Goal: Ask a question: Seek information or help from site administrators or community

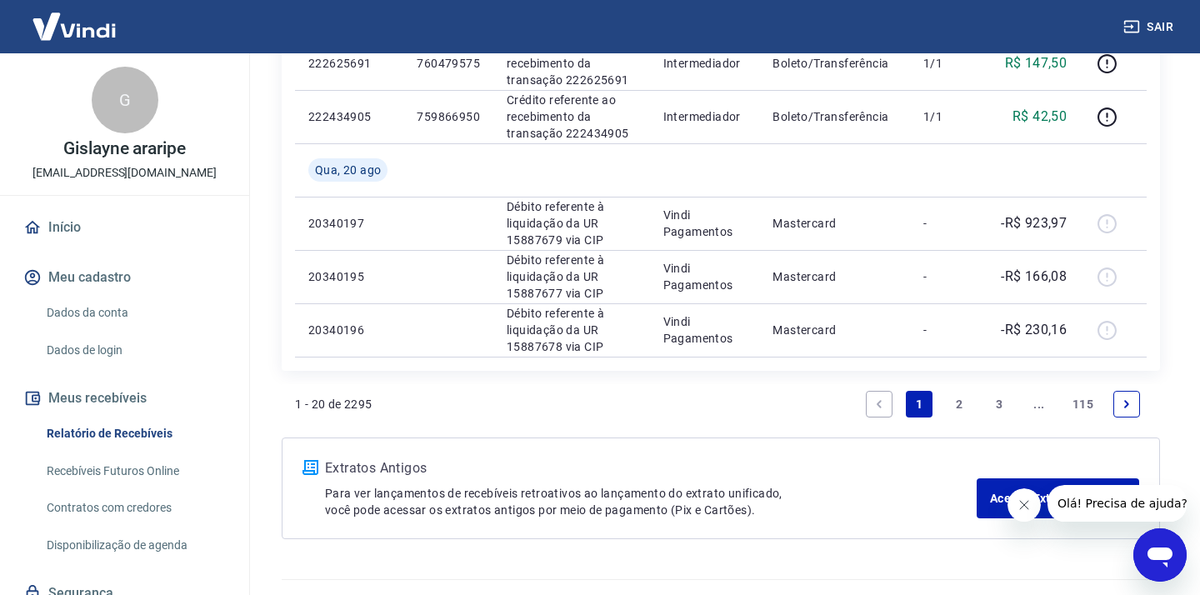
scroll to position [1352, 0]
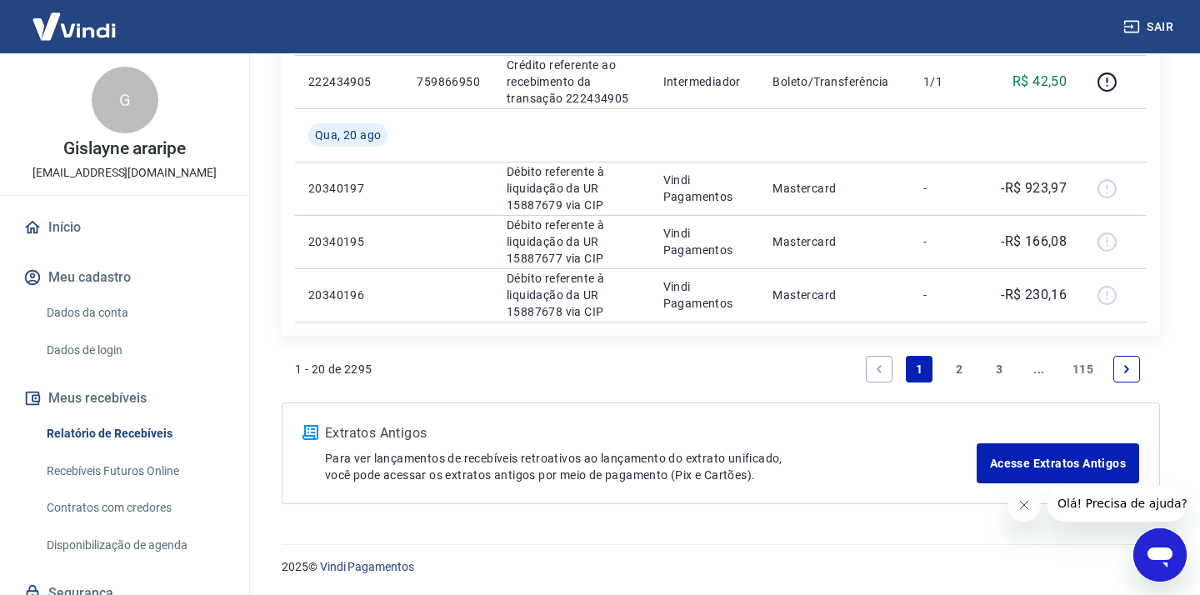
click at [953, 371] on link "2" at bounding box center [959, 369] width 27 height 27
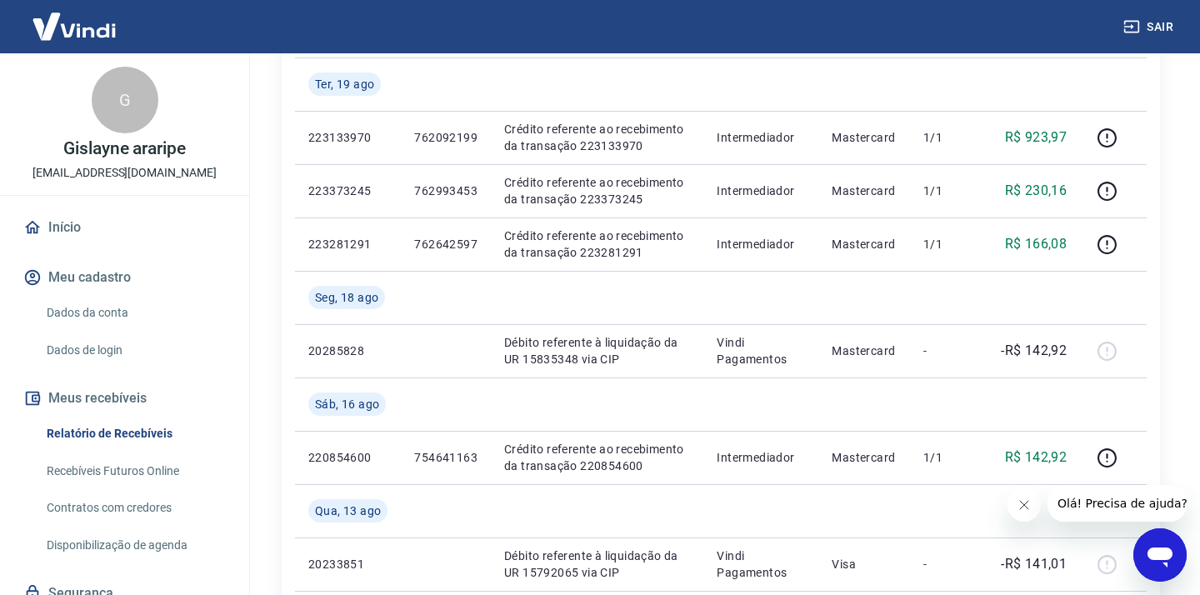
scroll to position [257, 0]
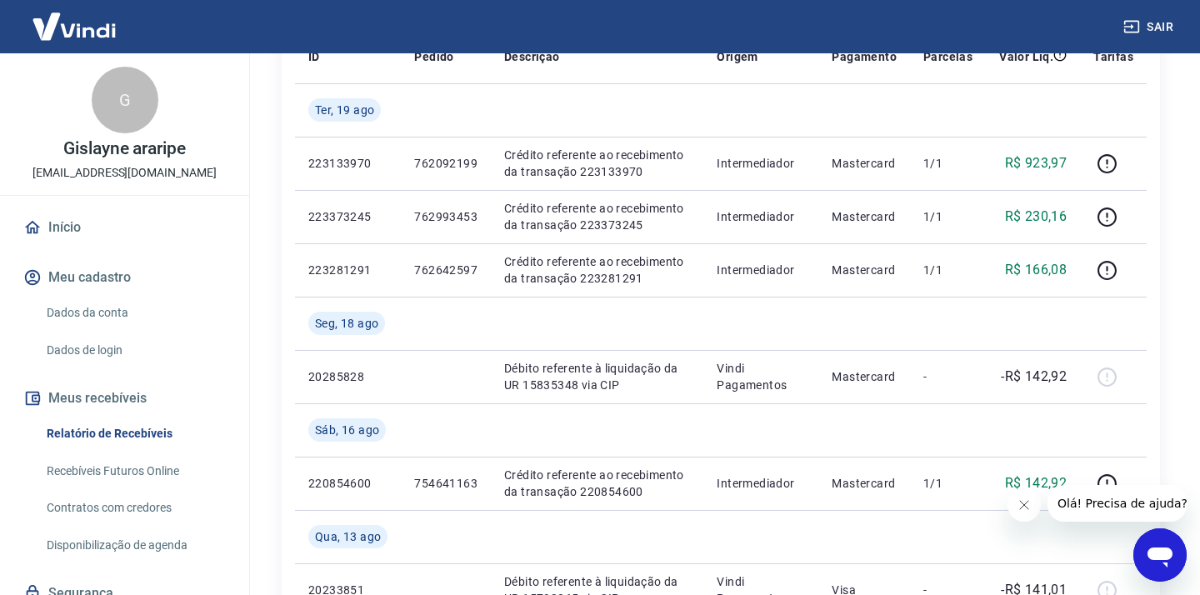
click at [1145, 550] on icon "Abrir janela de mensagens" at bounding box center [1160, 555] width 30 height 30
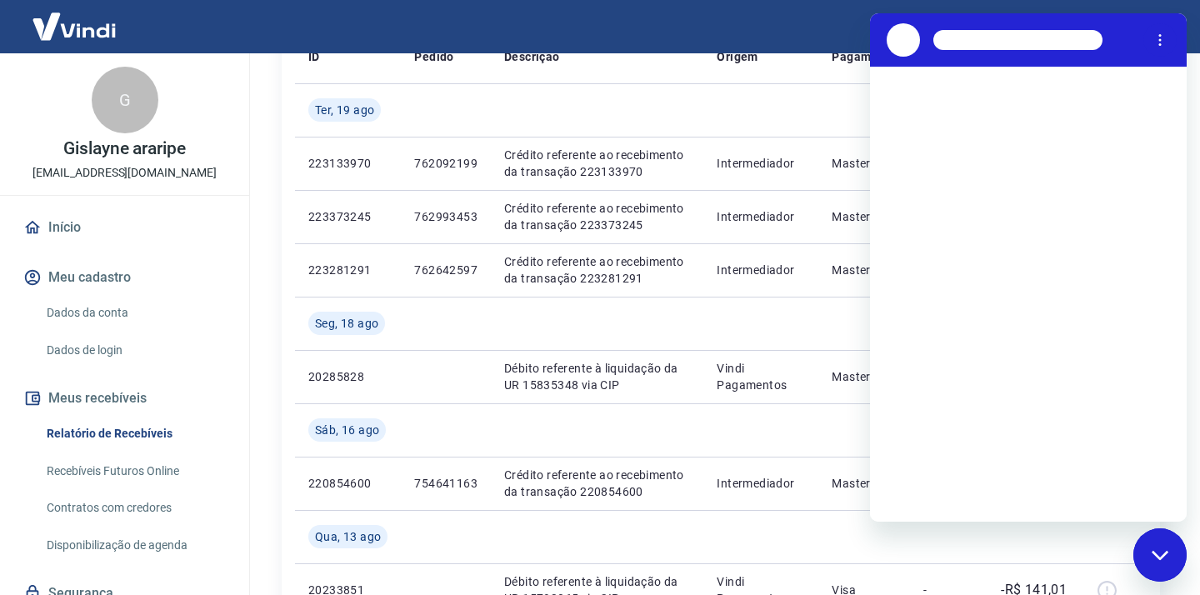
scroll to position [0, 0]
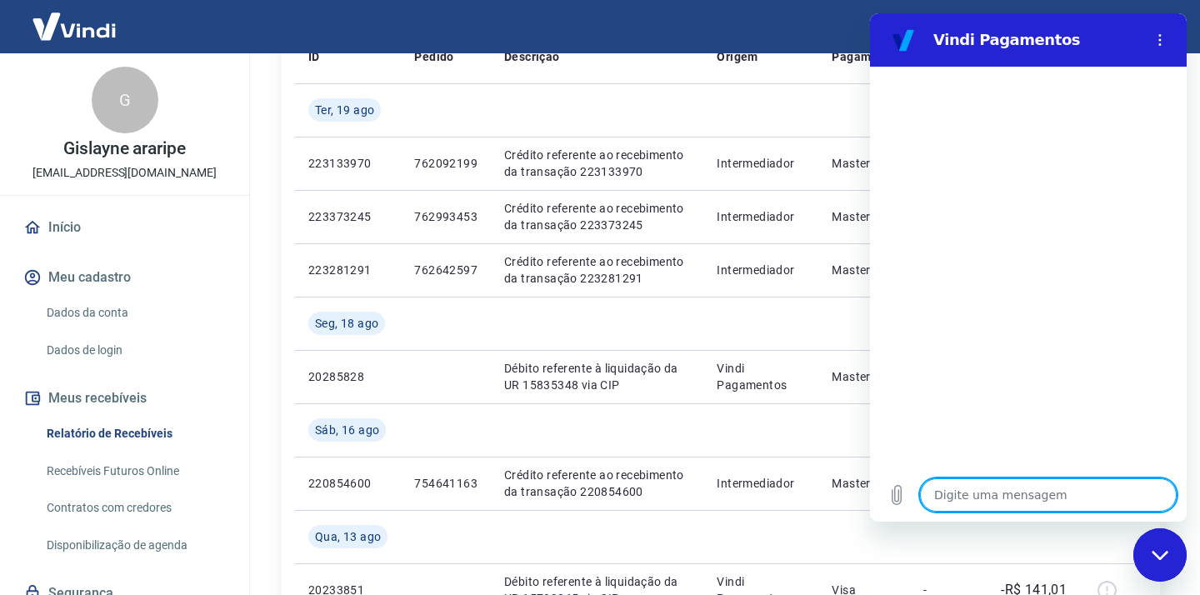
type textarea "x"
type textarea "b"
type textarea "x"
type textarea "bo"
type textarea "x"
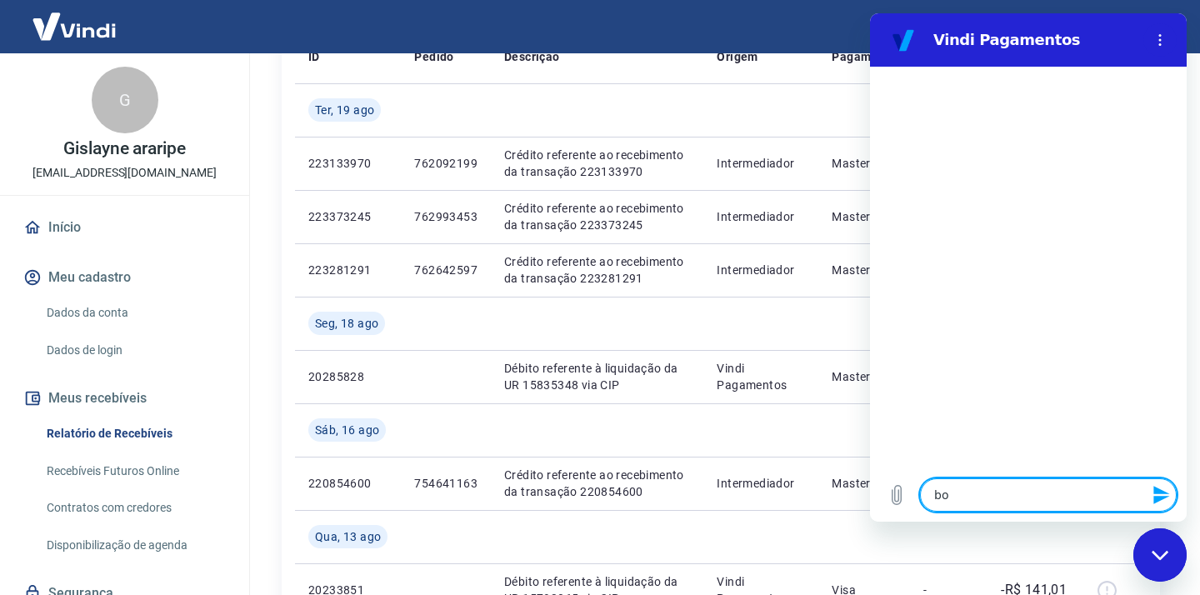
type textarea "boa"
type textarea "x"
type textarea "boa"
type textarea "x"
type textarea "boa t"
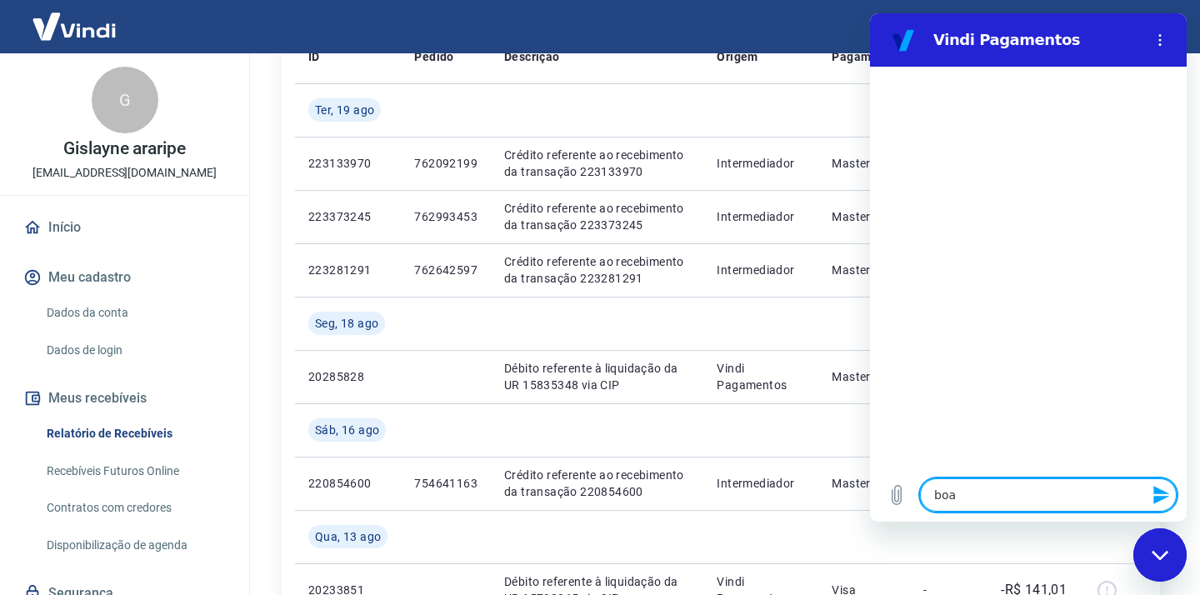
type textarea "x"
type textarea "boa ta"
type textarea "x"
type textarea "boa tar"
type textarea "x"
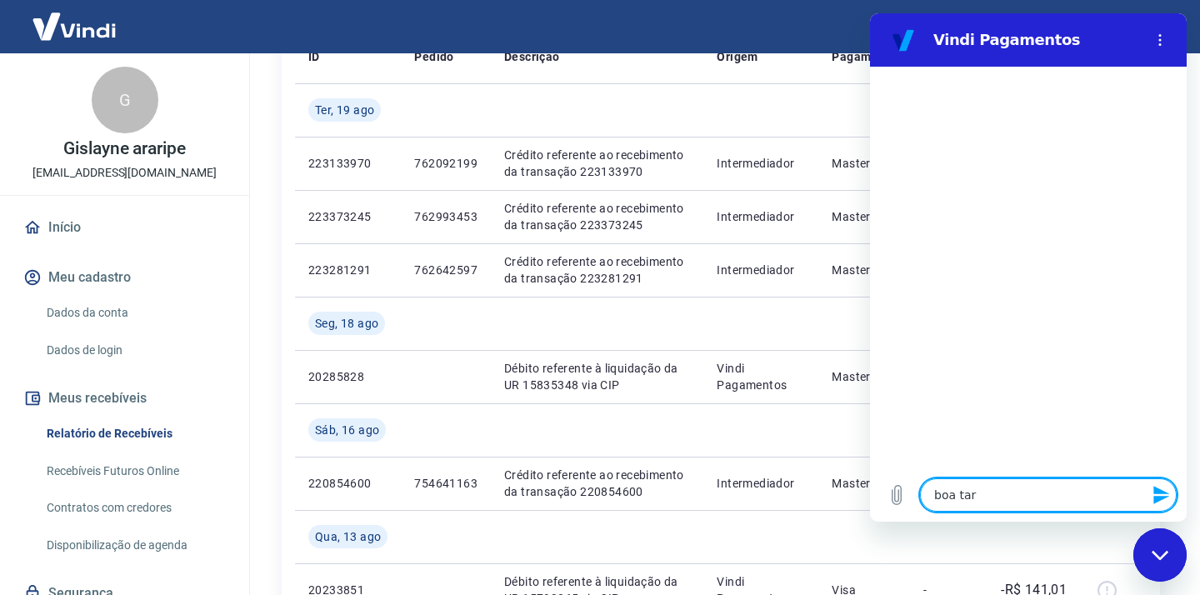
type textarea "boa tard"
type textarea "x"
type textarea "boa tarde"
type textarea "x"
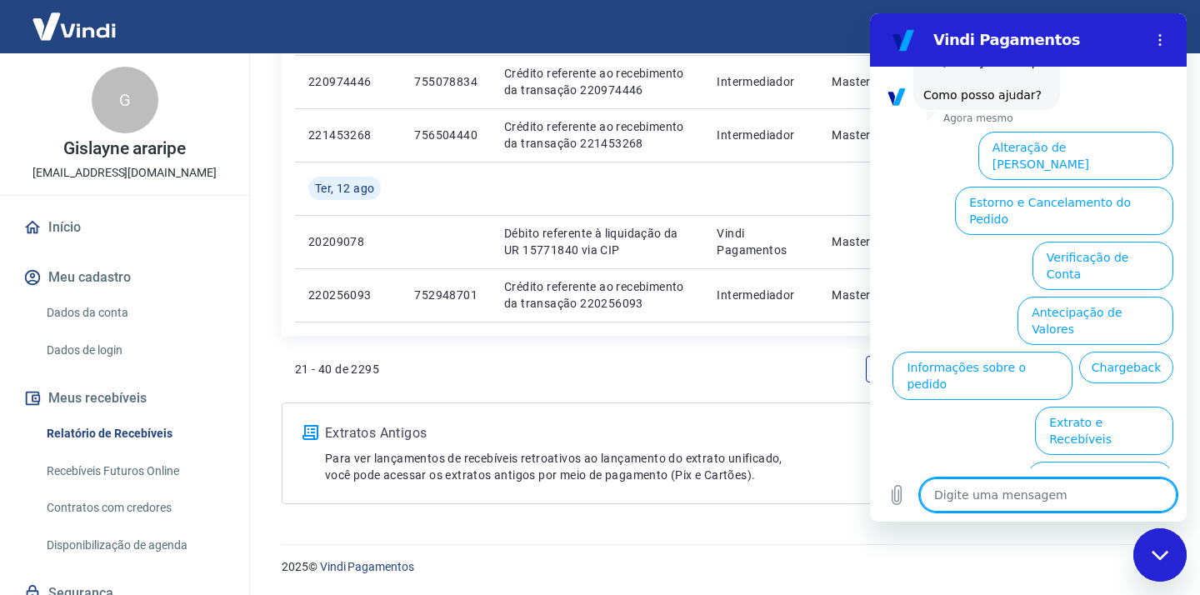
scroll to position [114, 0]
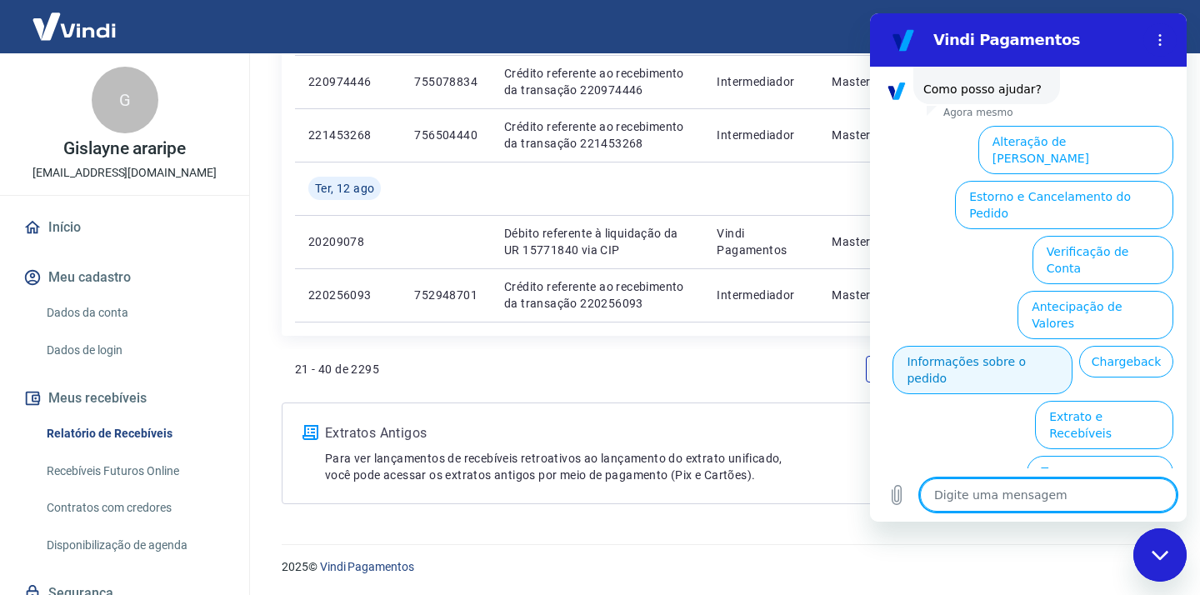
click at [951, 346] on button "Informações sobre o pedido" at bounding box center [982, 370] width 180 height 48
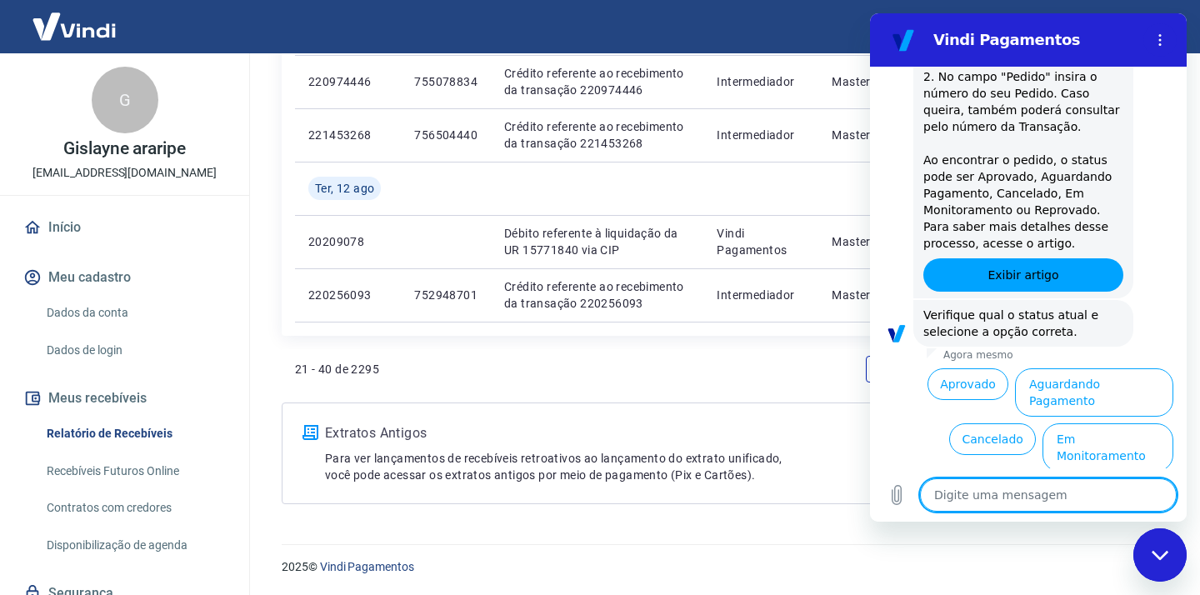
scroll to position [401, 0]
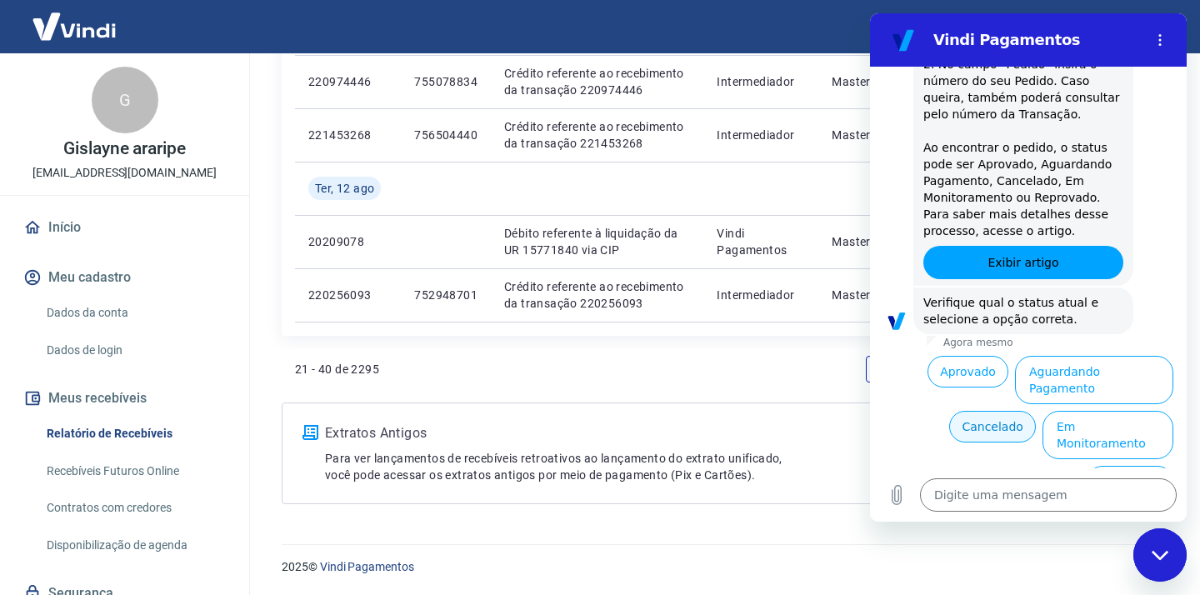
click at [987, 411] on button "Cancelado" at bounding box center [992, 427] width 87 height 32
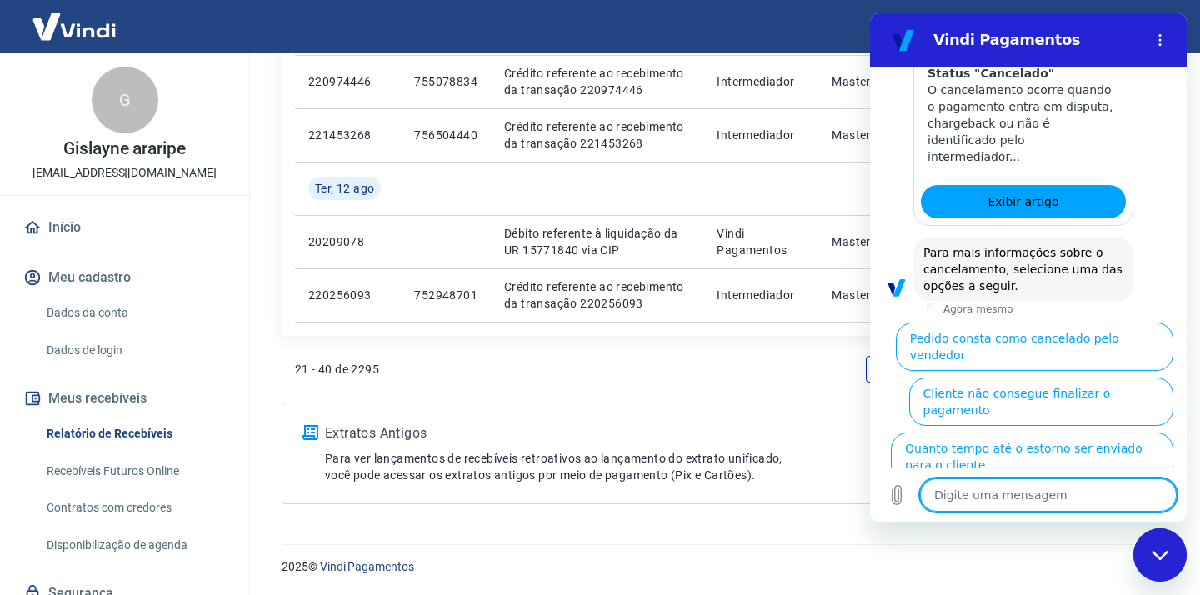
scroll to position [1132, 0]
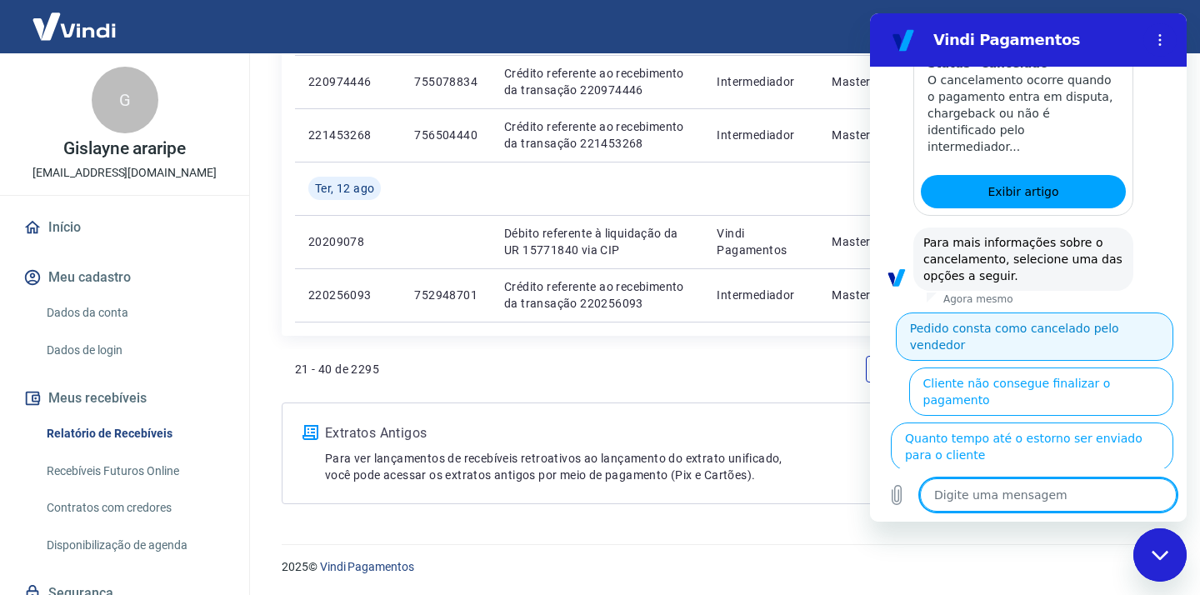
click at [995, 312] on button "Pedido consta como cancelado pelo vendedor" at bounding box center [1034, 336] width 277 height 48
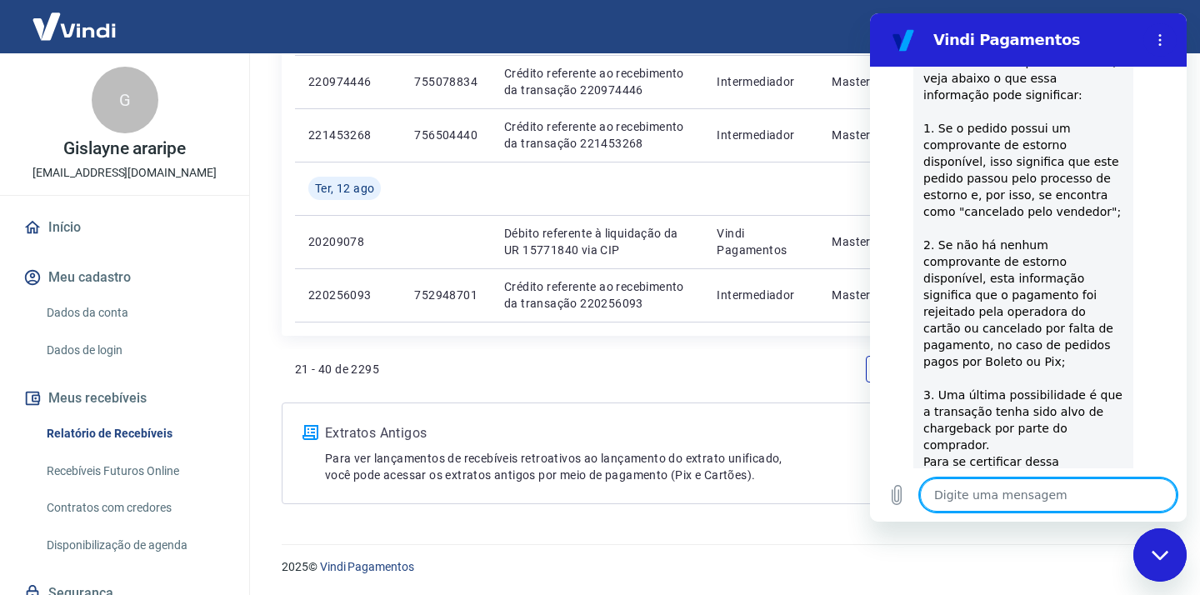
scroll to position [1606, 0]
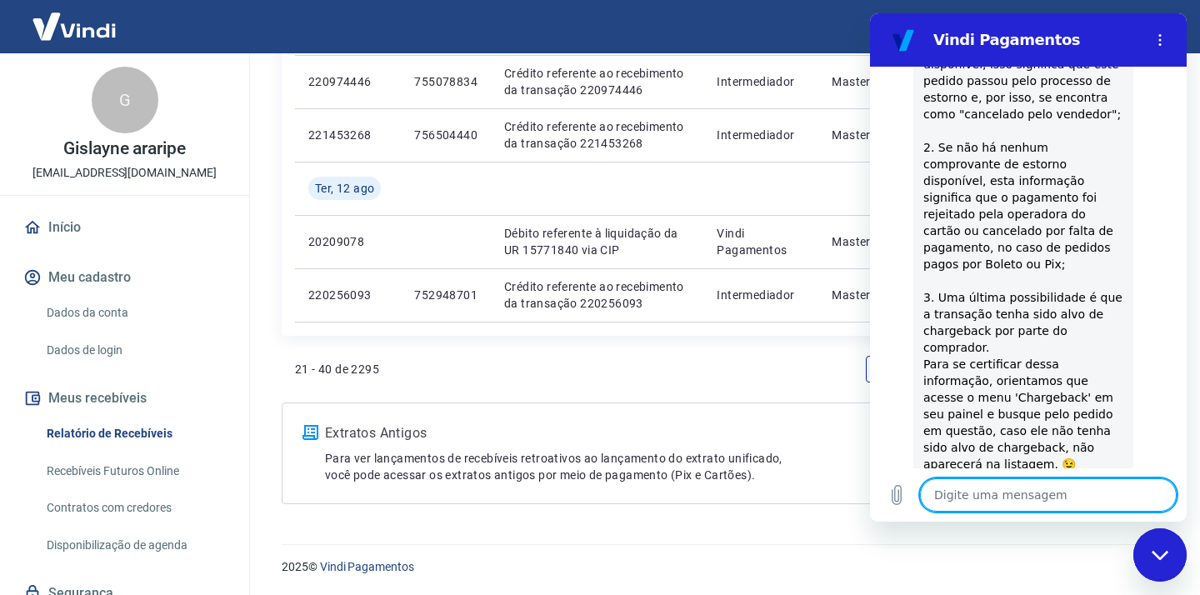
click at [1087, 532] on button "Sim" at bounding box center [1090, 548] width 49 height 32
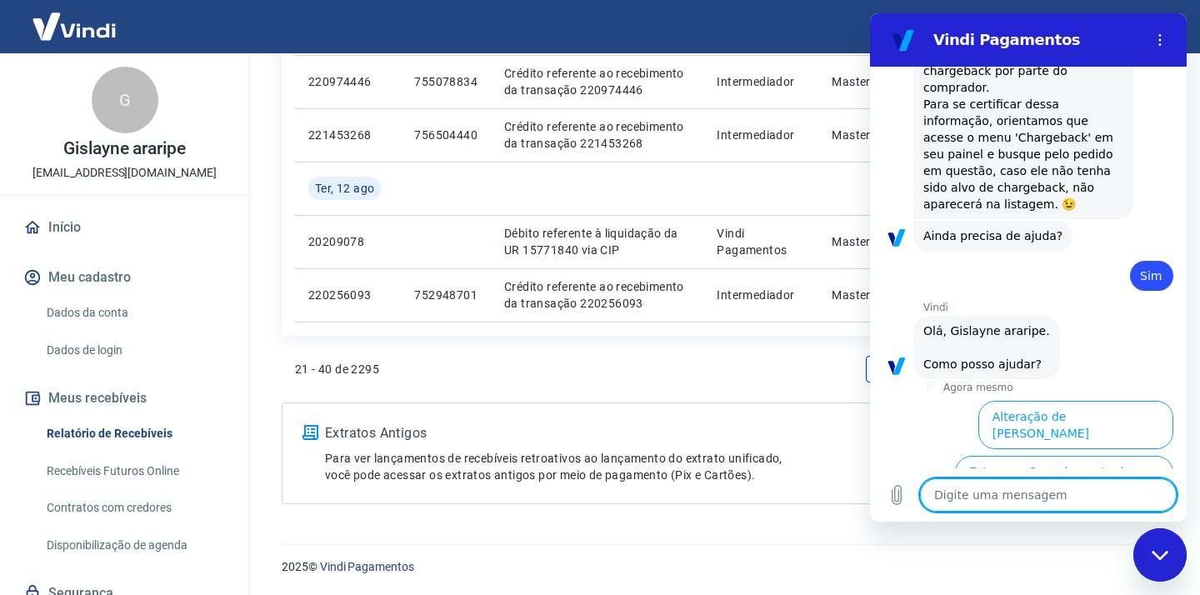
scroll to position [2040, 0]
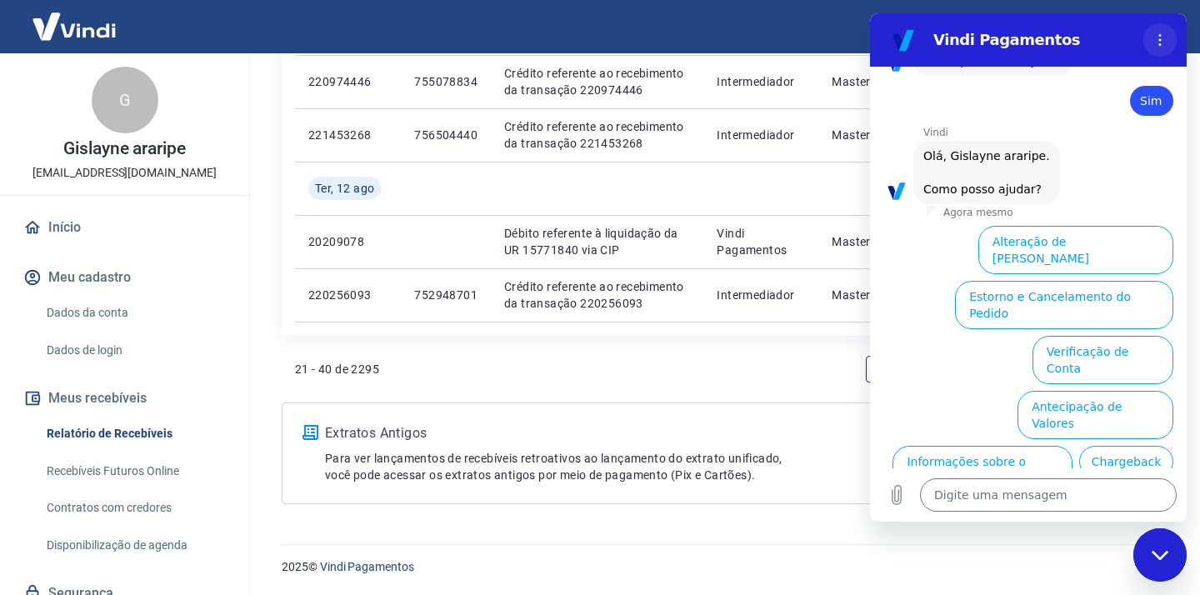
click at [1153, 43] on icon "Menu de opções" at bounding box center [1159, 39] width 13 height 13
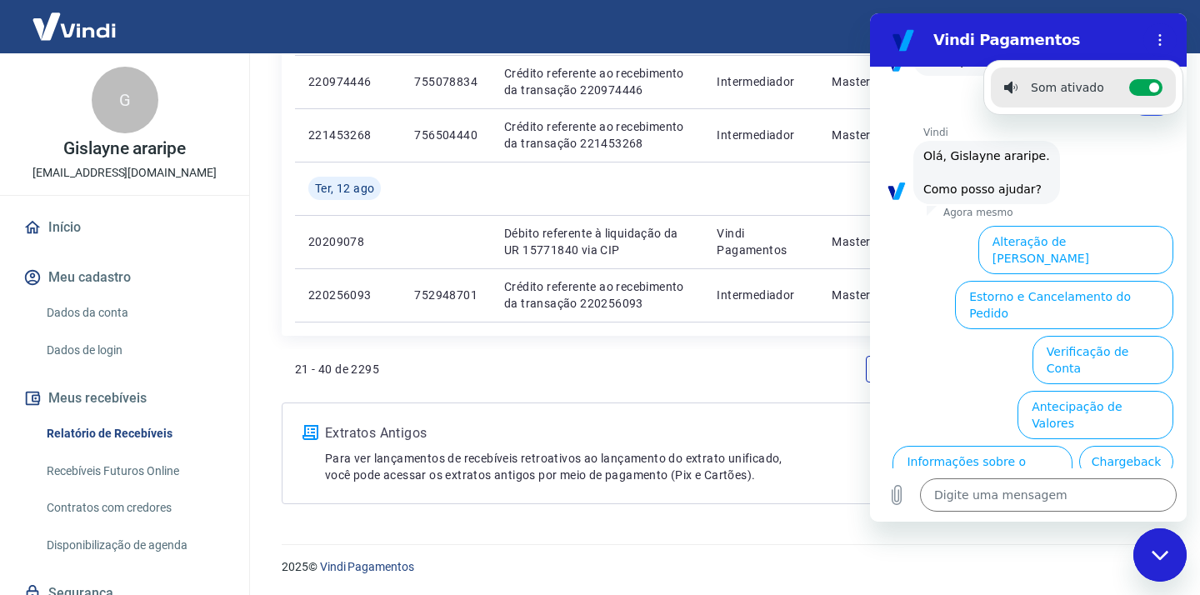
click at [1147, 562] on div "Fechar janela de mensagens" at bounding box center [1160, 555] width 50 height 50
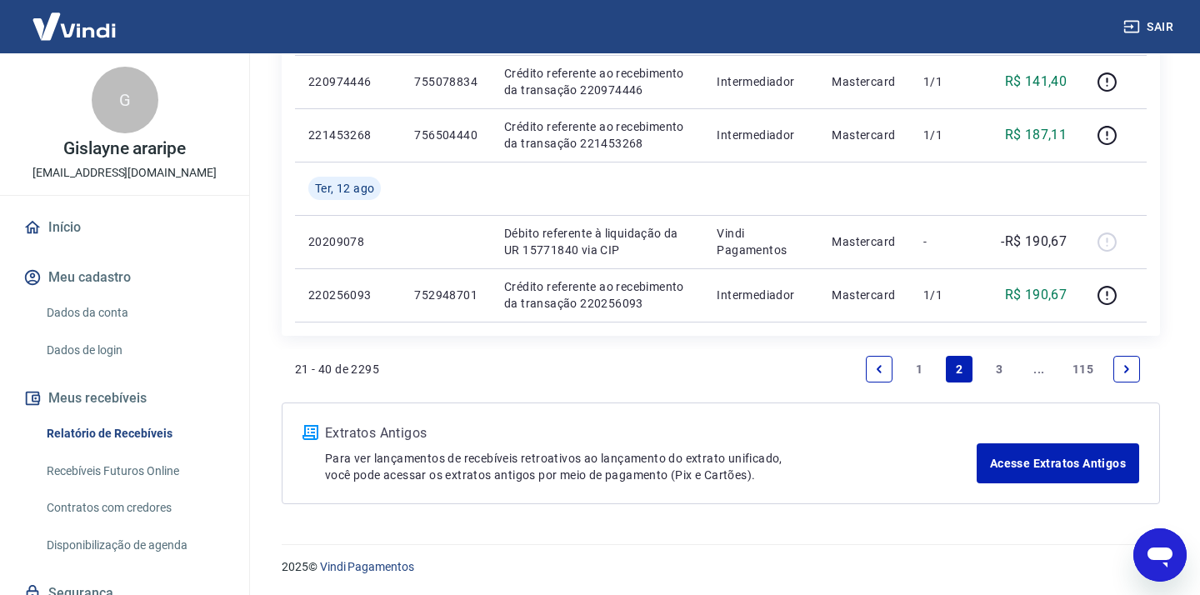
click at [912, 367] on link "1" at bounding box center [919, 369] width 27 height 27
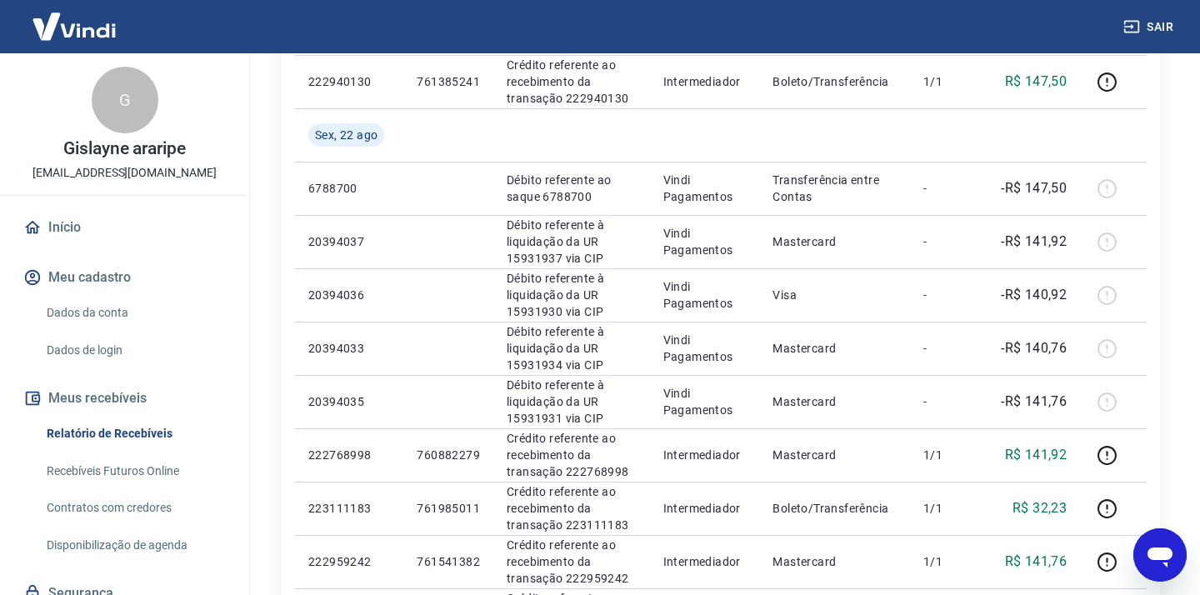
scroll to position [503, 0]
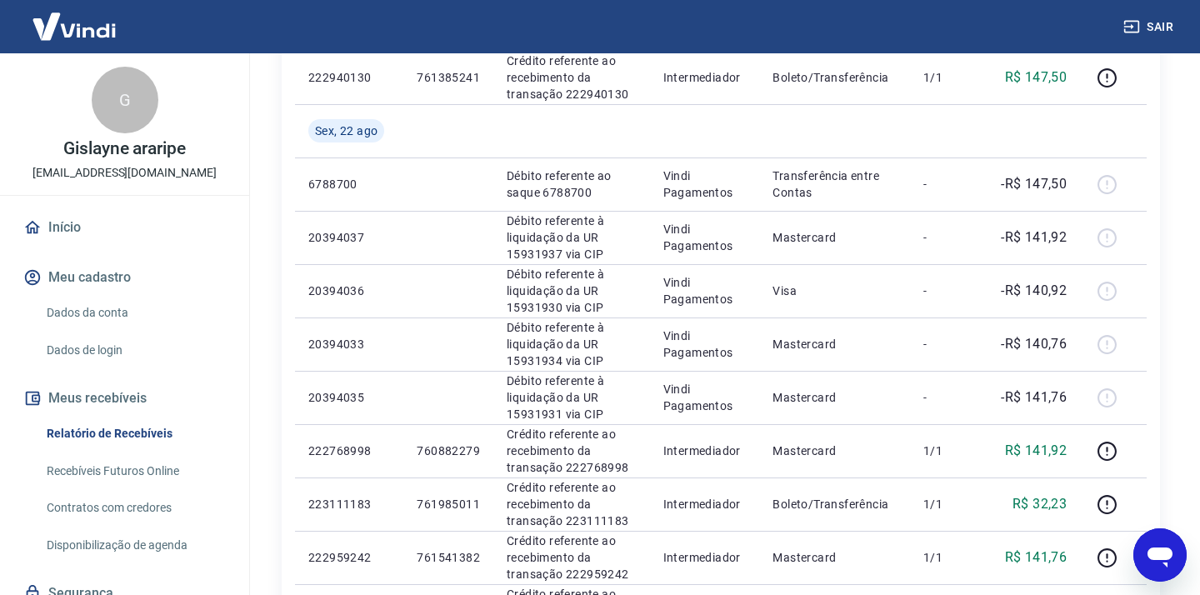
click at [1161, 551] on icon "Abrir janela de mensagens" at bounding box center [1159, 557] width 25 height 20
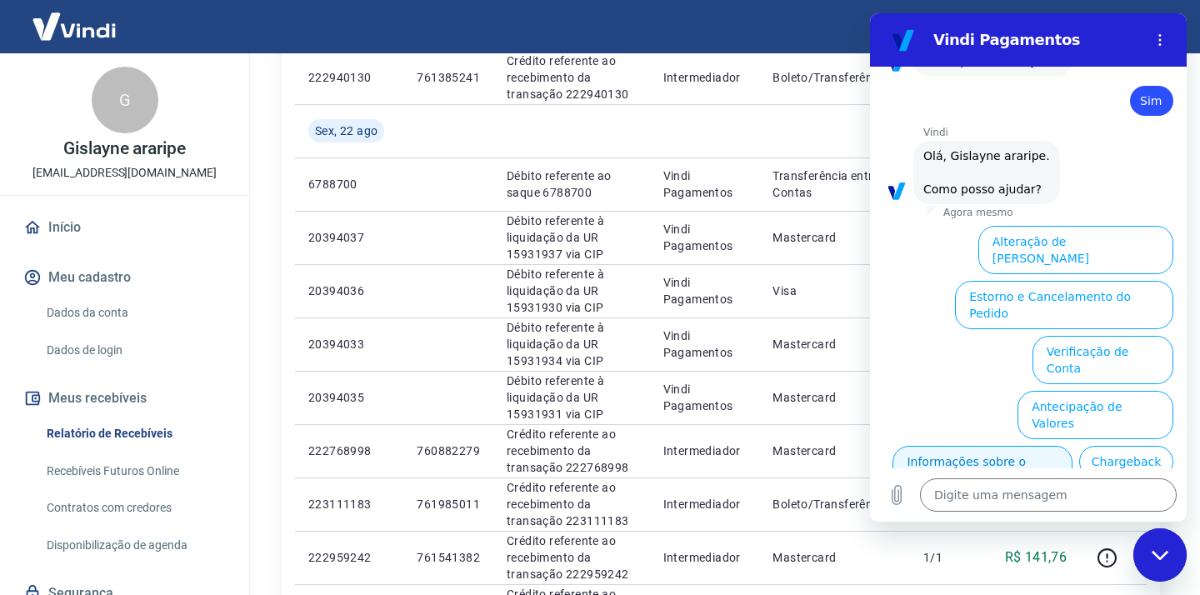
click at [1026, 446] on button "Informações sobre o pedido" at bounding box center [982, 470] width 180 height 48
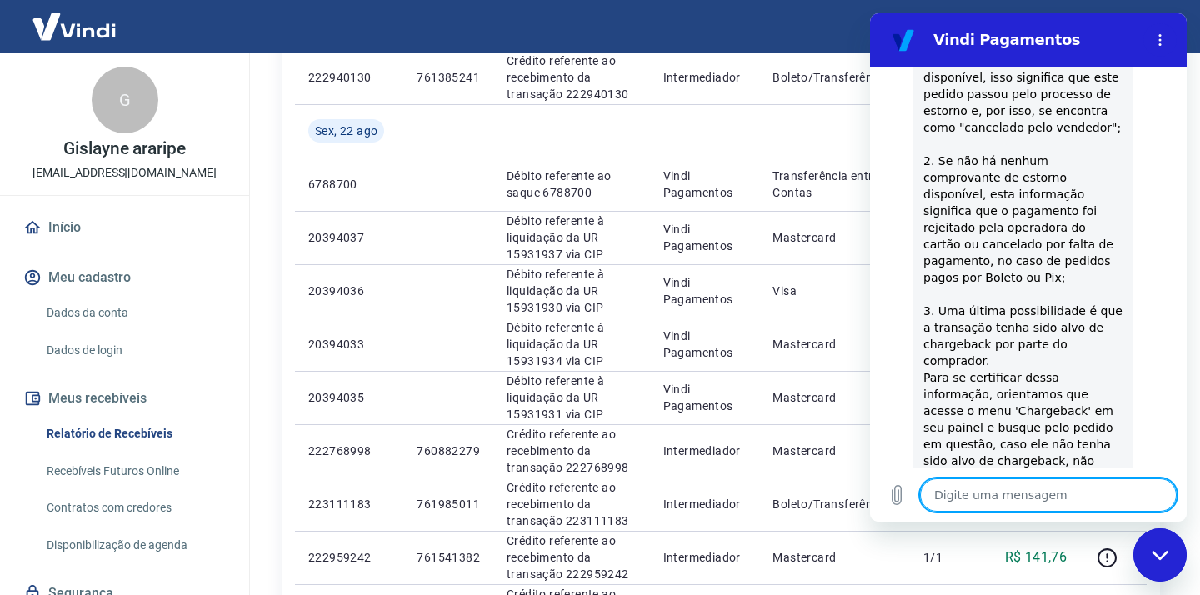
scroll to position [1591, 0]
type textarea "x"
